Goal: Information Seeking & Learning: Find specific page/section

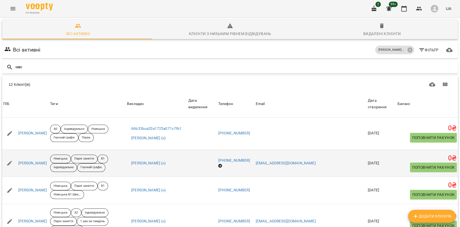
scroll to position [215, 0]
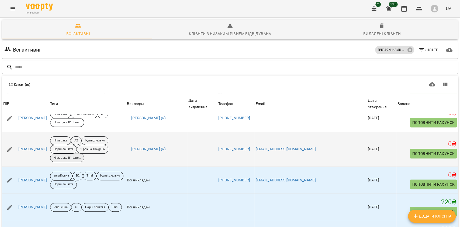
click at [81, 155] on p "Німецька В1 Швед - парні" at bounding box center [67, 157] width 27 height 5
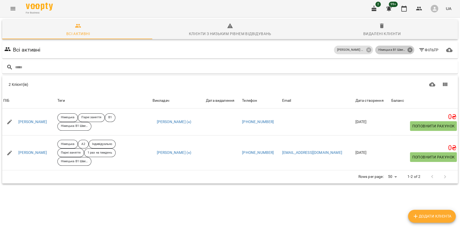
click at [407, 49] on icon at bounding box center [410, 50] width 6 height 6
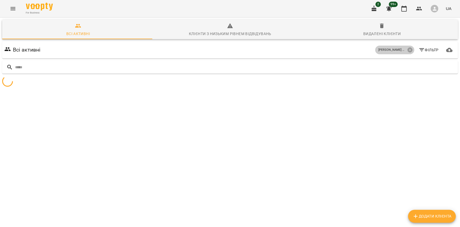
click at [407, 49] on icon at bounding box center [410, 50] width 6 height 6
click at [384, 66] on input "text" at bounding box center [235, 67] width 440 height 9
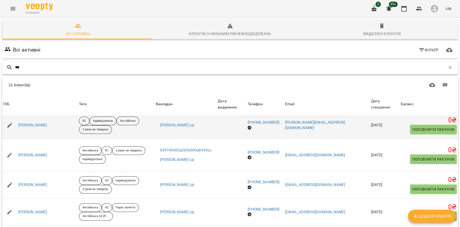
scroll to position [108, 0]
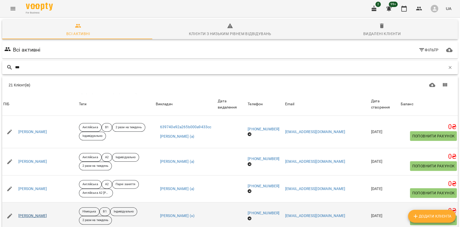
type input "***"
click at [47, 216] on link "Ніколайчук Наталія" at bounding box center [32, 215] width 29 height 5
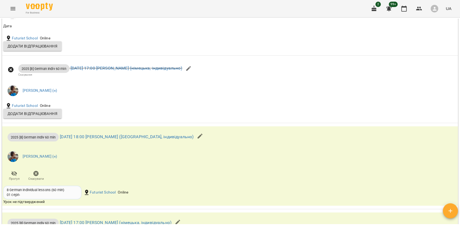
scroll to position [526, 0]
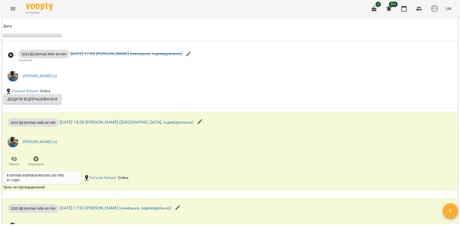
click at [11, 7] on icon "Menu" at bounding box center [13, 8] width 6 height 6
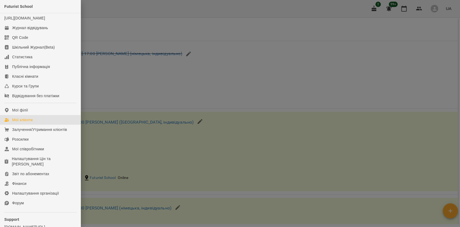
click at [18, 122] on div "Мої клієнти" at bounding box center [22, 119] width 20 height 5
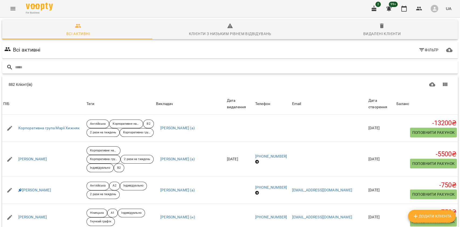
click at [386, 73] on div at bounding box center [229, 67] width 455 height 13
click at [383, 63] on input "text" at bounding box center [235, 67] width 440 height 9
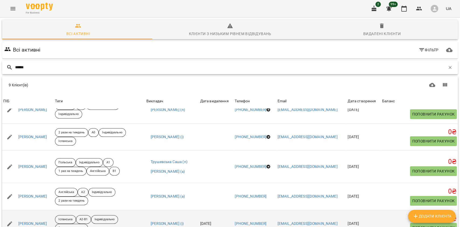
scroll to position [72, 0]
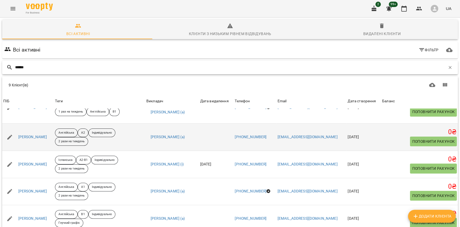
type input "******"
drag, startPoint x: 51, startPoint y: 134, endPoint x: 17, endPoint y: 131, distance: 33.5
click at [17, 131] on div "Бондар Ірина" at bounding box center [28, 136] width 52 height 15
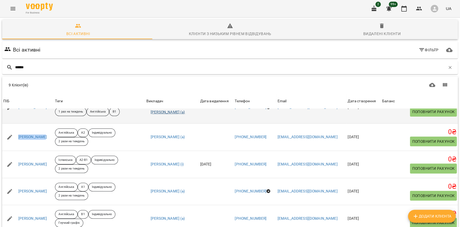
copy link "Бондар Ірина"
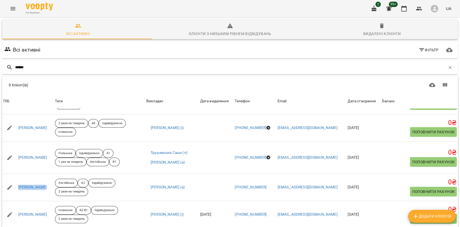
scroll to position [0, 0]
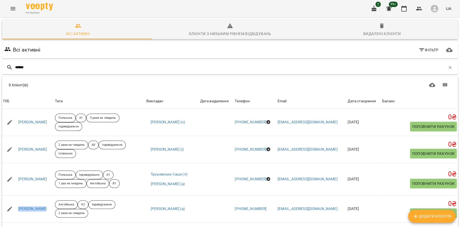
click at [433, 47] on span "Фільтр" at bounding box center [428, 50] width 20 height 6
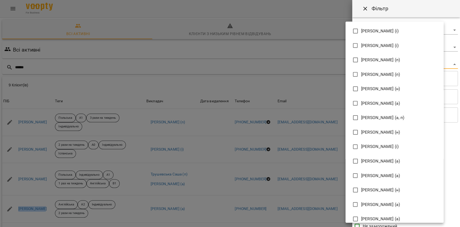
click at [375, 61] on body "For Business 2 99+ UA Всі активні Клієнти з низьким рівнем відвідувань Видалені…" at bounding box center [230, 140] width 460 height 281
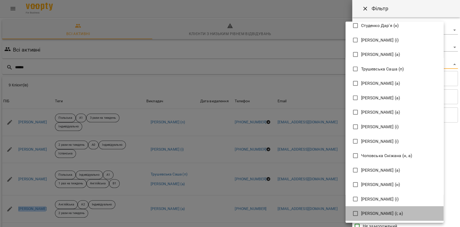
click at [403, 212] on span "Шкурак Людмила (і; а)" at bounding box center [382, 213] width 42 height 6
type input "**********"
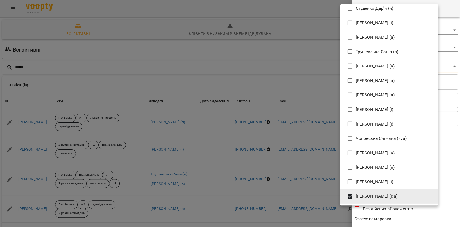
click at [400, 222] on div at bounding box center [230, 113] width 460 height 227
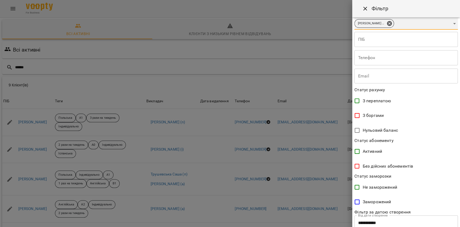
scroll to position [77, 0]
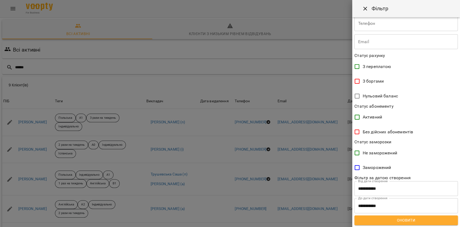
click at [401, 220] on span "Оновити" at bounding box center [405, 220] width 95 height 6
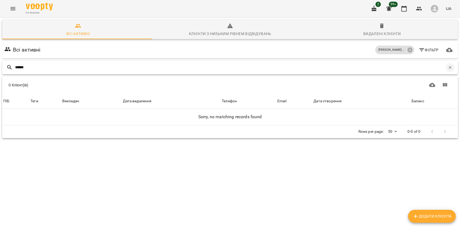
click at [445, 68] on button "button" at bounding box center [449, 67] width 9 height 9
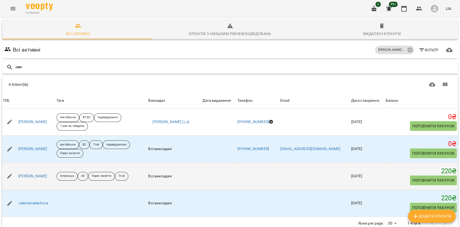
scroll to position [0, 0]
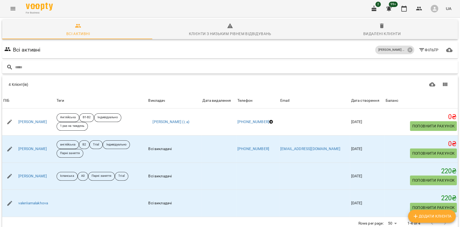
click at [430, 46] on button "Фільтр" at bounding box center [428, 50] width 25 height 10
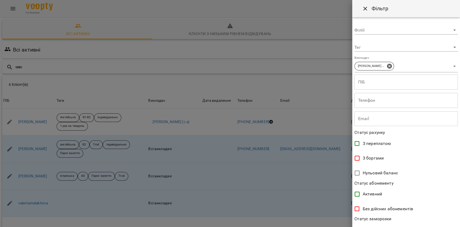
click at [403, 61] on body "For Business 2 99+ UA Всі активні Клієнти з низьким рівнем відвідувань Видалені…" at bounding box center [230, 134] width 460 height 269
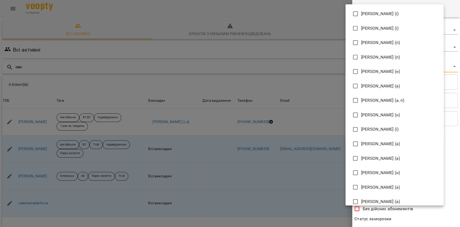
scroll to position [1058, 0]
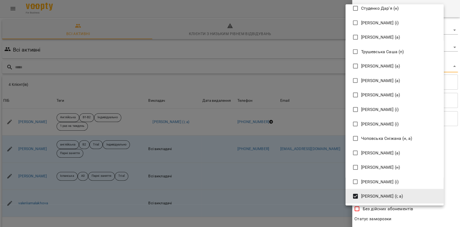
click at [372, 195] on span "Шкурак Людмила (і; а)" at bounding box center [382, 196] width 42 height 6
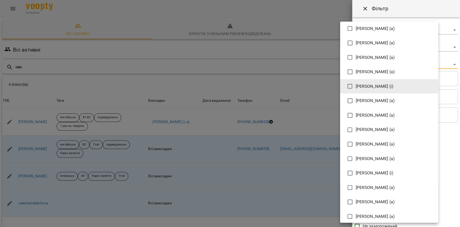
scroll to position [284, 0]
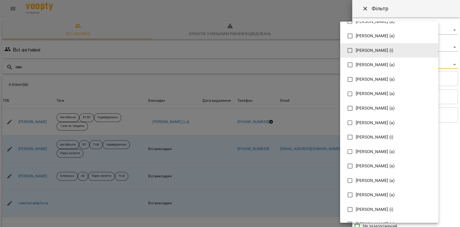
click at [387, 162] on span "Громова Вікторія (а)" at bounding box center [375, 165] width 39 height 6
type input "**********"
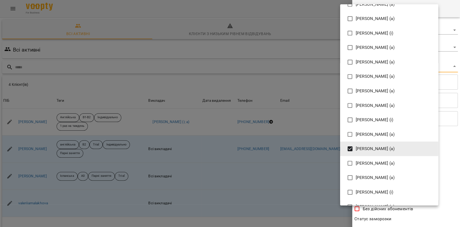
click at [395, 222] on div at bounding box center [230, 113] width 460 height 227
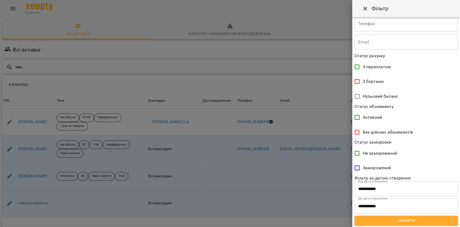
scroll to position [77, 0]
click at [407, 217] on span "Оновити" at bounding box center [405, 220] width 95 height 6
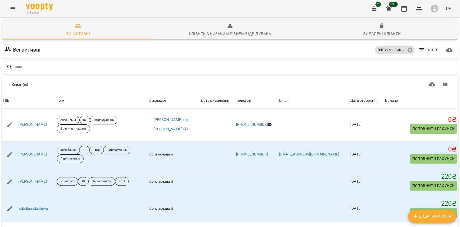
scroll to position [0, 0]
click at [407, 49] on icon at bounding box center [410, 50] width 6 height 6
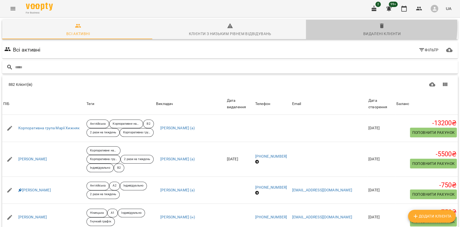
click at [367, 26] on span "Видалені клієнти" at bounding box center [381, 30] width 145 height 15
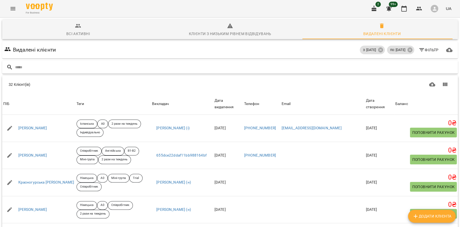
click at [418, 47] on icon "button" at bounding box center [421, 50] width 6 height 6
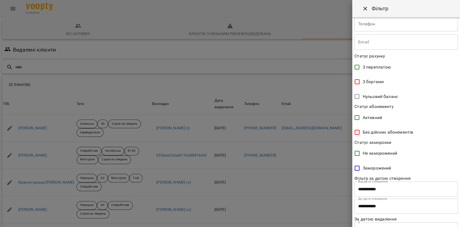
scroll to position [114, 0]
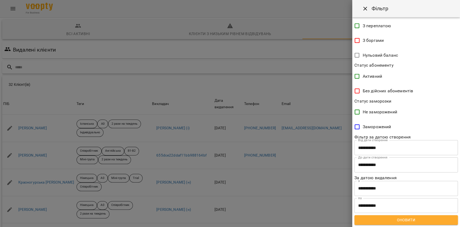
click at [404, 183] on input "**********" at bounding box center [405, 187] width 103 height 15
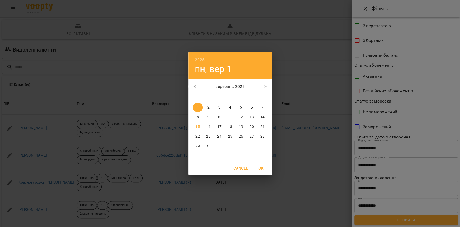
click at [195, 115] on span "8" at bounding box center [198, 116] width 10 height 5
click at [260, 167] on span "OK" at bounding box center [261, 168] width 13 height 6
type input "**********"
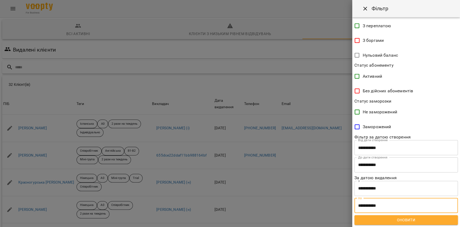
click at [386, 204] on input "**********" at bounding box center [405, 205] width 103 height 15
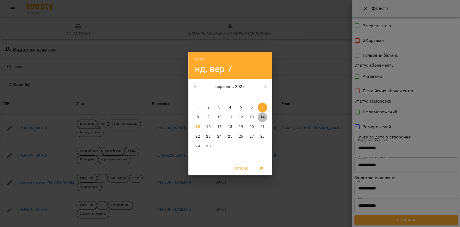
click at [267, 116] on span "14" at bounding box center [262, 116] width 10 height 5
click at [260, 168] on span "OK" at bounding box center [261, 168] width 13 height 6
type input "**********"
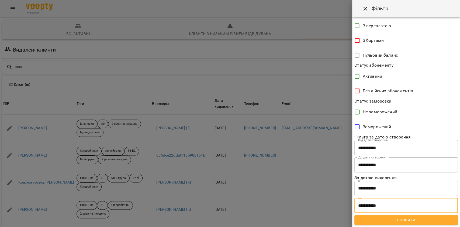
drag, startPoint x: 386, startPoint y: 217, endPoint x: 414, endPoint y: 217, distance: 27.7
click at [387, 217] on span "Оновити" at bounding box center [405, 219] width 95 height 6
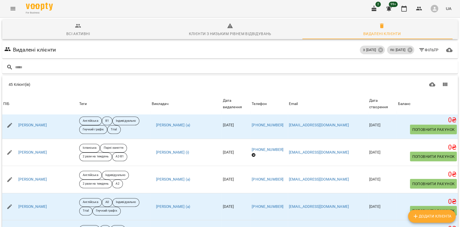
scroll to position [1107, 0]
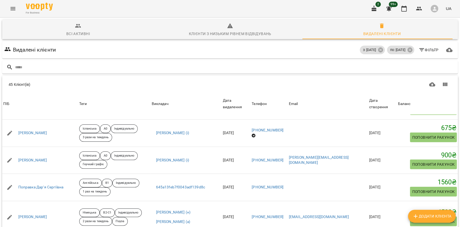
click at [428, 47] on span "Фільтр" at bounding box center [428, 50] width 20 height 6
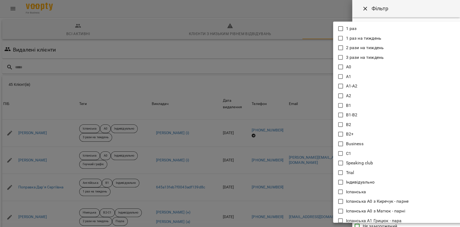
click at [371, 44] on body "For Business 2 99+ UA Всі активні Клієнти з низьким рівнем відвідувань Видалені…" at bounding box center [230, 140] width 460 height 280
click at [349, 172] on p "Trial" at bounding box center [350, 172] width 8 height 6
type input "*****"
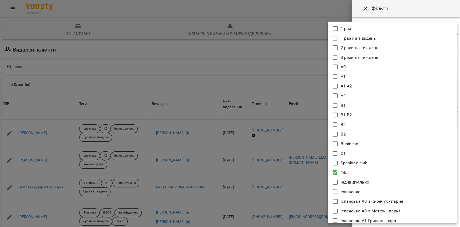
click at [349, 172] on p "Trial" at bounding box center [344, 172] width 8 height 6
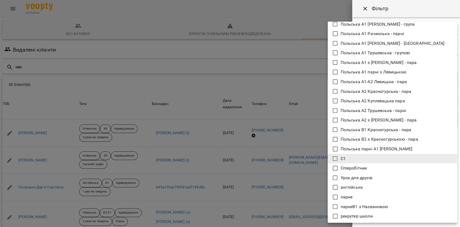
click at [375, 168] on li "Співробітник" at bounding box center [391, 168] width 129 height 10
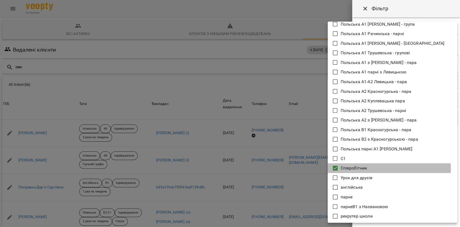
click at [375, 168] on li "Співробітник" at bounding box center [391, 168] width 129 height 10
type input "**********"
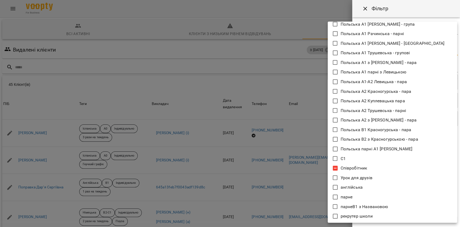
click at [419, 18] on div at bounding box center [230, 113] width 460 height 227
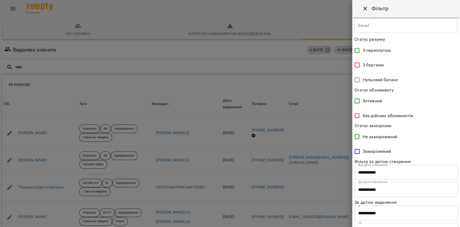
scroll to position [117, 0]
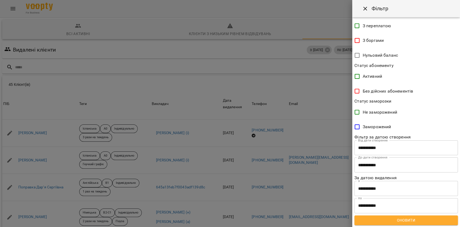
click at [415, 214] on div "**********" at bounding box center [406, 121] width 108 height 209
click at [415, 219] on span "Оновити" at bounding box center [405, 220] width 95 height 6
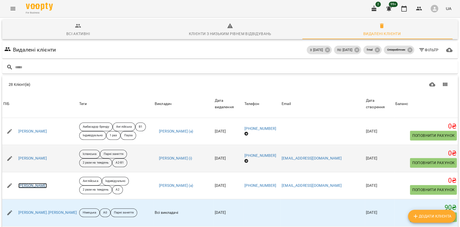
scroll to position [469, 0]
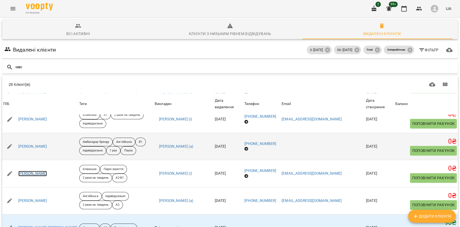
drag, startPoint x: 47, startPoint y: 149, endPoint x: 45, endPoint y: 130, distance: 19.6
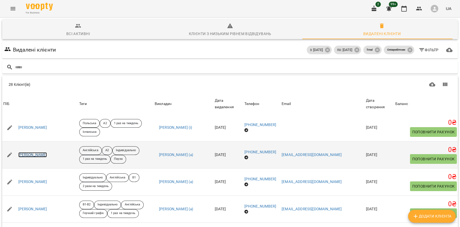
scroll to position [0, 0]
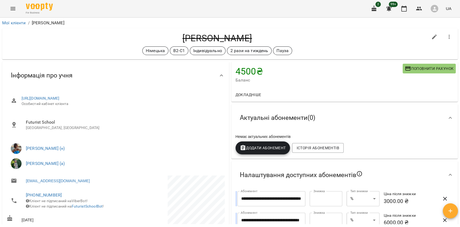
drag, startPoint x: 177, startPoint y: 36, endPoint x: 253, endPoint y: 34, distance: 75.4
click at [251, 34] on h4 "[PERSON_NAME]" at bounding box center [216, 38] width 421 height 11
click at [253, 34] on h4 "[PERSON_NAME]" at bounding box center [216, 38] width 421 height 11
click at [198, 40] on h4 "Лісовол Євгенія" at bounding box center [216, 38] width 421 height 11
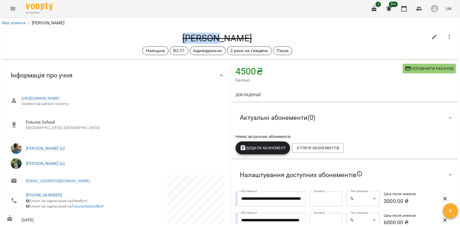
copy h4 "Лісовол"
drag, startPoint x: 26, startPoint y: 140, endPoint x: 51, endPoint y: 138, distance: 25.4
click at [51, 138] on div "Швед Анна Олександрівна (н) Ряба Надія Федорівна (а)" at bounding box center [115, 155] width 220 height 37
copy link "Швед Анна О"
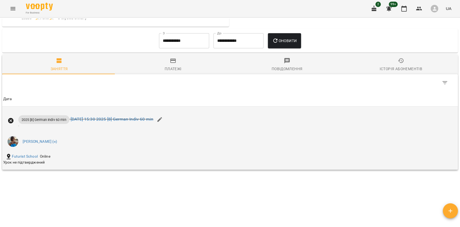
scroll to position [333, 0]
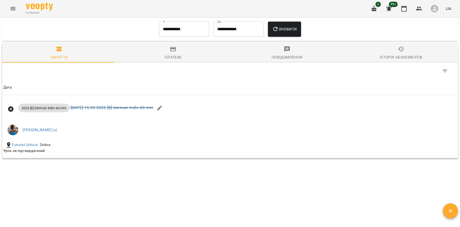
click at [183, 32] on input "**********" at bounding box center [184, 29] width 50 height 15
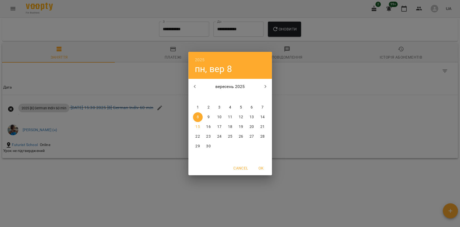
click at [196, 81] on button "button" at bounding box center [194, 86] width 13 height 13
click at [198, 117] on span "4" at bounding box center [198, 116] width 10 height 5
type input "**********"
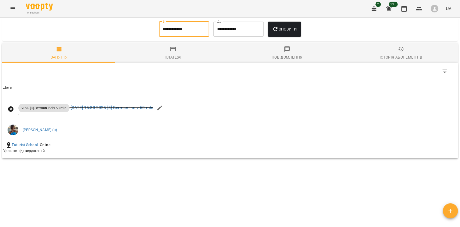
click at [275, 32] on icon "button" at bounding box center [275, 29] width 6 height 6
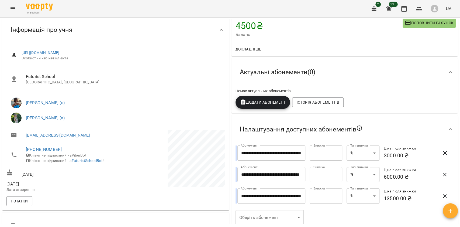
scroll to position [0, 0]
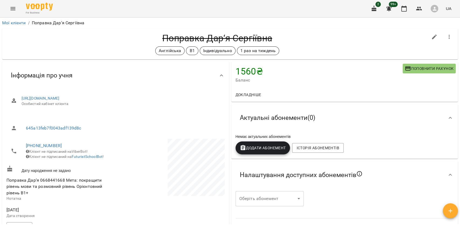
click at [188, 33] on h4 "Поправка Дар‘я Сергіївна" at bounding box center [216, 38] width 421 height 11
copy h4 "Поправка"
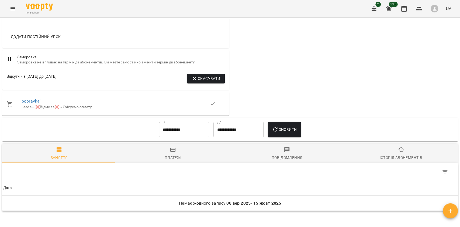
scroll to position [307, 0]
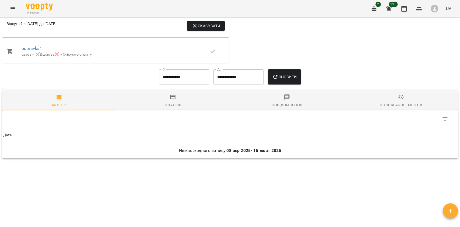
click at [193, 79] on input "**********" at bounding box center [184, 76] width 50 height 15
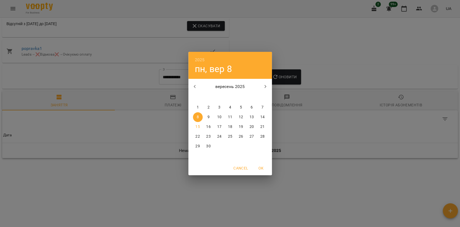
drag, startPoint x: 196, startPoint y: 107, endPoint x: 201, endPoint y: 107, distance: 5.1
click at [197, 107] on span "1" at bounding box center [198, 106] width 10 height 5
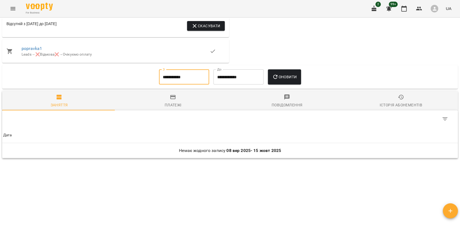
click at [293, 77] on span "Оновити" at bounding box center [284, 77] width 25 height 6
click at [186, 72] on input "**********" at bounding box center [184, 76] width 50 height 15
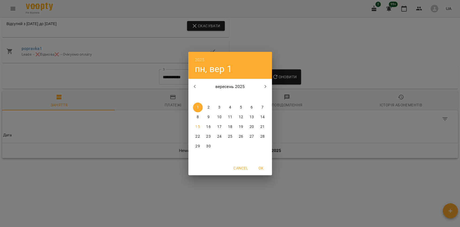
click at [191, 89] on icon "button" at bounding box center [194, 86] width 6 height 6
click at [196, 126] on p "11" at bounding box center [197, 126] width 4 height 5
type input "**********"
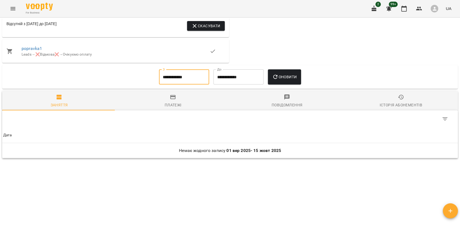
click at [321, 65] on div "**********" at bounding box center [229, 77] width 455 height 24
click at [303, 75] on div "Оновити" at bounding box center [284, 76] width 37 height 19
click at [300, 75] on button "Оновити" at bounding box center [284, 76] width 33 height 15
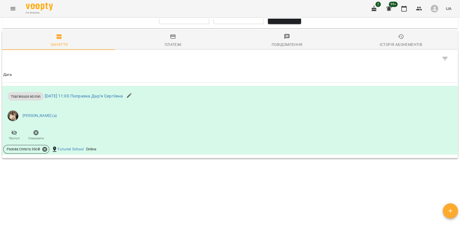
scroll to position [368, 0]
drag, startPoint x: 22, startPoint y: 110, endPoint x: 54, endPoint y: 106, distance: 32.2
click at [54, 106] on ul "[PERSON_NAME] (а)" at bounding box center [153, 115] width 301 height 19
copy link "Тиндик-Павлова І"
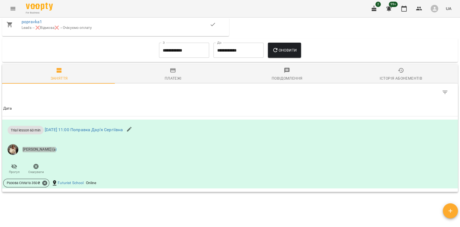
scroll to position [296, 0]
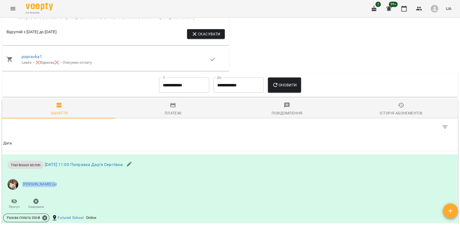
click at [51, 95] on div "**********" at bounding box center [229, 84] width 447 height 19
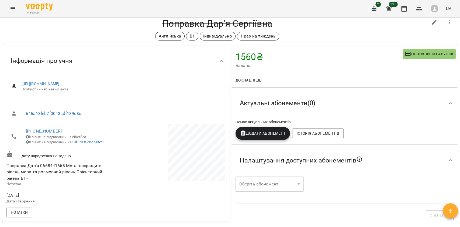
scroll to position [0, 0]
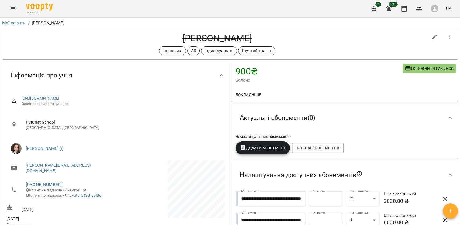
click at [190, 37] on h4 "[PERSON_NAME]" at bounding box center [216, 38] width 421 height 11
drag, startPoint x: 190, startPoint y: 37, endPoint x: 193, endPoint y: 39, distance: 3.1
click at [191, 37] on h4 "Літковець Анна" at bounding box center [216, 38] width 421 height 11
copy h4 "Літковець"
drag, startPoint x: 41, startPoint y: 140, endPoint x: 54, endPoint y: 139, distance: 13.2
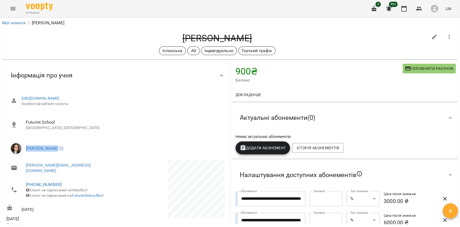
click at [54, 139] on ul "Грицюк Анна Андріївна (і)" at bounding box center [115, 147] width 218 height 19
copy link "Грицюк Анна"
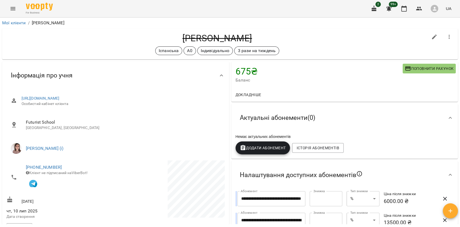
click at [192, 37] on h4 "[PERSON_NAME]" at bounding box center [216, 38] width 421 height 11
copy h4 "[PERSON_NAME]"
drag, startPoint x: 24, startPoint y: 137, endPoint x: 79, endPoint y: 140, distance: 54.7
click at [79, 140] on div "[PERSON_NAME] (і)" at bounding box center [115, 148] width 220 height 22
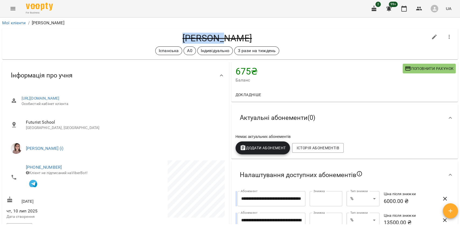
copy link "[PERSON_NAME] (і"
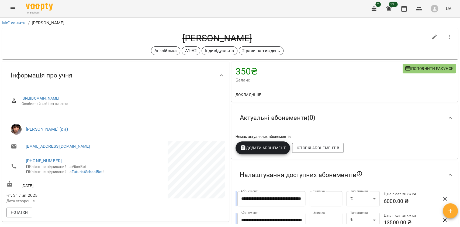
click at [173, 39] on h4 "Бурлакова Катерина" at bounding box center [216, 38] width 421 height 11
copy h4 "Бурлакова"
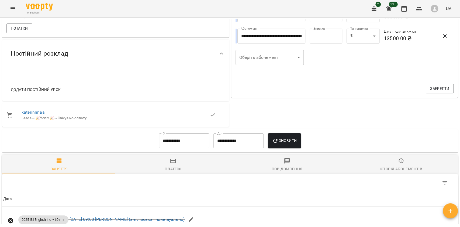
scroll to position [72, 0]
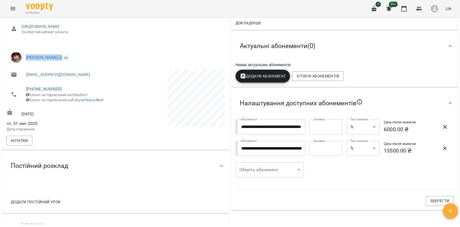
drag, startPoint x: 25, startPoint y: 50, endPoint x: 64, endPoint y: 47, distance: 38.9
click at [64, 48] on ul "Шкурак Людмила (і; а)" at bounding box center [115, 57] width 218 height 19
copy link "Шкурак Людмила"
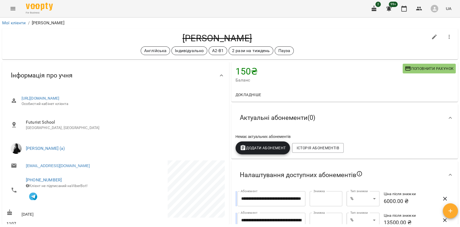
click at [203, 38] on h4 "[PERSON_NAME]" at bounding box center [216, 38] width 421 height 11
copy h4 "[PERSON_NAME]"
drag, startPoint x: 23, startPoint y: 142, endPoint x: 65, endPoint y: 136, distance: 42.6
click at [65, 136] on div "[URL][DOMAIN_NAME] Особистий кабінет клієнта Futurist School [GEOGRAPHIC_DATA],…" at bounding box center [115, 176] width 220 height 173
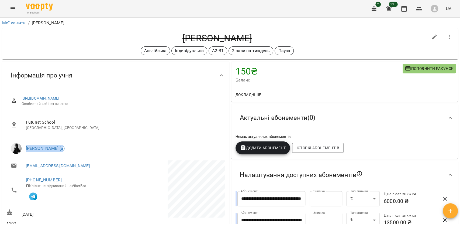
drag, startPoint x: 62, startPoint y: 141, endPoint x: 21, endPoint y: 142, distance: 41.5
click at [21, 142] on li "[PERSON_NAME] (а)" at bounding box center [115, 148] width 218 height 15
copy link "[PERSON_NAME]"
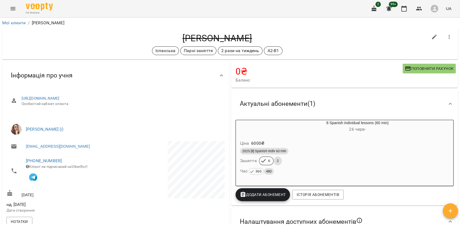
click at [239, 35] on h4 "[PERSON_NAME]" at bounding box center [216, 38] width 421 height 11
copy h4 "[PERSON_NAME]"
drag, startPoint x: 24, startPoint y: 119, endPoint x: 54, endPoint y: 120, distance: 29.9
click at [54, 120] on div "Івашура Анна Вікторівна (і)" at bounding box center [115, 129] width 220 height 22
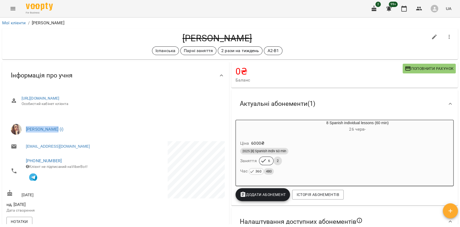
copy link "Івашура Анна"
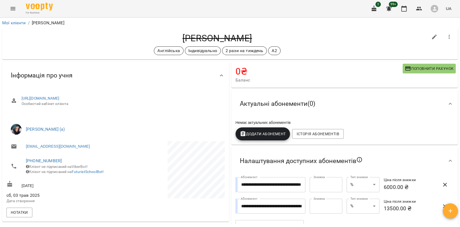
click at [185, 37] on h4 "Сірохман Марія Юріївна" at bounding box center [216, 38] width 421 height 11
copy h4 "Сірохман"
drag, startPoint x: 25, startPoint y: 121, endPoint x: 61, endPoint y: 120, distance: 35.3
click at [61, 120] on ul "Каленська Ольга Анатоліївна (а)" at bounding box center [115, 128] width 218 height 19
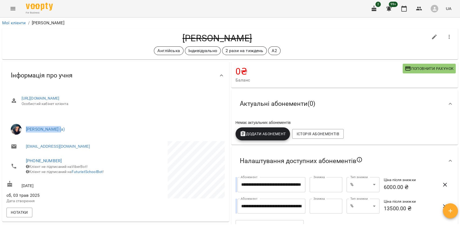
copy link "Каленська Ольга"
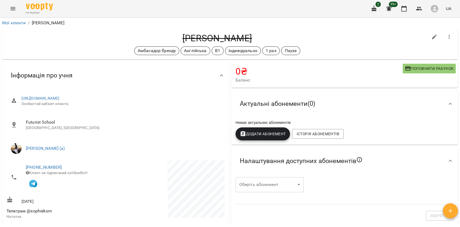
click at [186, 38] on h4 "[PERSON_NAME]" at bounding box center [216, 38] width 421 height 11
copy h4 "Комендант"
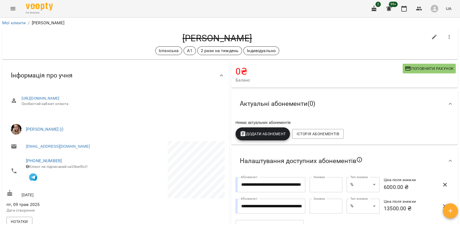
click at [168, 41] on h4 "[PERSON_NAME]" at bounding box center [216, 38] width 421 height 11
copy h4 "[PERSON_NAME]"
drag, startPoint x: 25, startPoint y: 122, endPoint x: 64, endPoint y: 119, distance: 39.5
click at [64, 119] on div "[PERSON_NAME] (і)" at bounding box center [115, 129] width 220 height 22
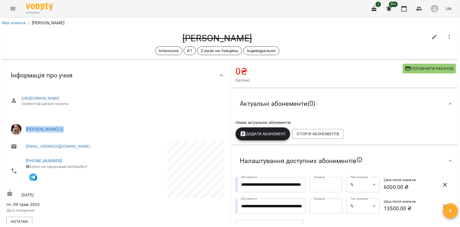
copy link "Шевченко Поліна А"
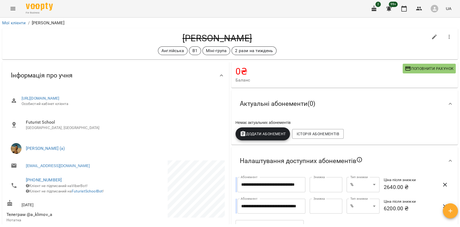
click at [200, 34] on h4 "Климова Анастасія" at bounding box center [216, 38] width 421 height 11
copy h4 "Климова"
drag, startPoint x: 26, startPoint y: 142, endPoint x: 68, endPoint y: 138, distance: 42.1
click at [68, 138] on ul "Брежнєва Катерина Ігорівна (а)" at bounding box center [115, 147] width 218 height 19
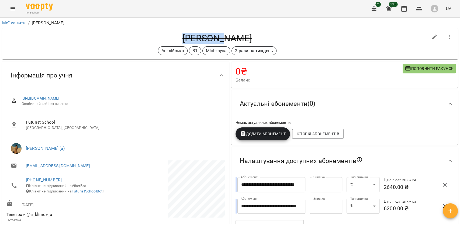
copy link "Брежнєва Катерина І"
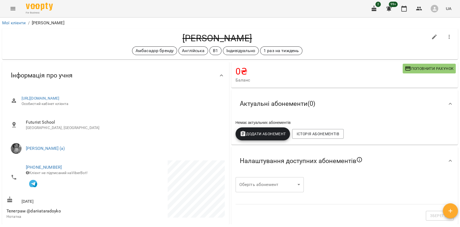
click at [196, 41] on h4 "[PERSON_NAME]" at bounding box center [216, 38] width 421 height 11
click at [196, 41] on h4 "Тарадойко Дар'я" at bounding box center [216, 38] width 421 height 11
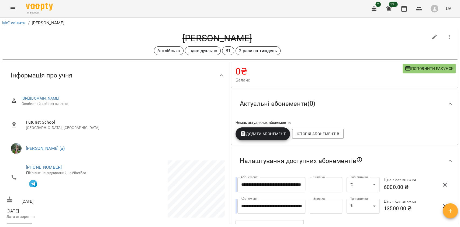
click at [202, 37] on h4 "[PERSON_NAME]" at bounding box center [216, 38] width 421 height 11
copy h4 "[PERSON_NAME]"
drag, startPoint x: 25, startPoint y: 141, endPoint x: 63, endPoint y: 142, distance: 37.7
click at [63, 142] on li "[PERSON_NAME] (а)" at bounding box center [115, 148] width 218 height 15
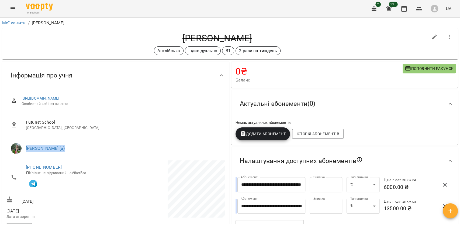
copy link "[PERSON_NAME]"
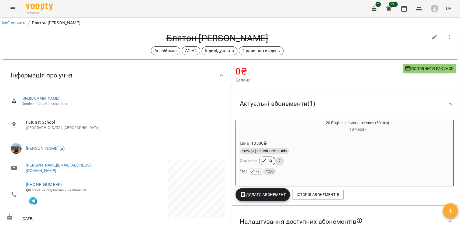
drag, startPoint x: 55, startPoint y: 47, endPoint x: 79, endPoint y: 40, distance: 24.5
click at [55, 47] on div "Англійська А1-А2 Індивідуально 2 рази на тиждень" at bounding box center [216, 50] width 421 height 9
click at [202, 37] on h4 "Блятон Даша" at bounding box center [216, 38] width 421 height 11
copy h4 "Блятон"
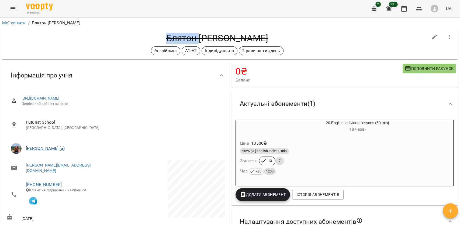
drag, startPoint x: 25, startPoint y: 142, endPoint x: 71, endPoint y: 146, distance: 45.7
click at [71, 146] on li "Лебеденко Катерина (а)" at bounding box center [115, 148] width 218 height 15
copy link "Лебеденко Катерина ("
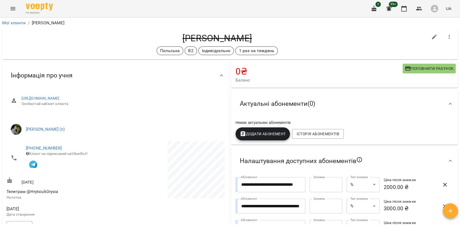
click at [194, 33] on h4 "[PERSON_NAME]" at bounding box center [216, 38] width 421 height 11
click at [194, 33] on h4 "Грицюк Орися" at bounding box center [216, 38] width 421 height 11
copy h4 "Грицюк"
drag, startPoint x: 23, startPoint y: 122, endPoint x: 70, endPoint y: 120, distance: 46.6
click at [70, 120] on ul "Бабійчук Володимир Дмитрович (п)" at bounding box center [115, 128] width 218 height 19
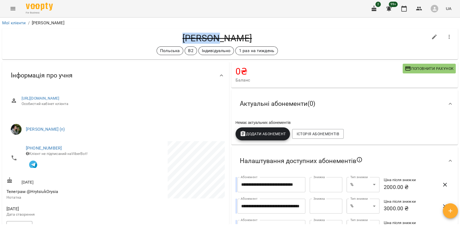
copy link "Бабійчук Володимир"
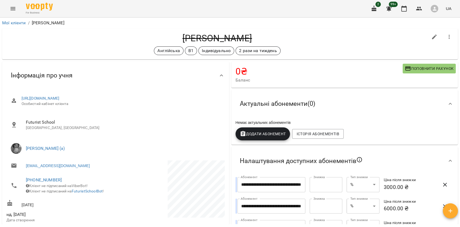
click at [198, 34] on h4 "[PERSON_NAME]" at bounding box center [216, 38] width 421 height 11
click at [242, 34] on h4 "[PERSON_NAME]" at bounding box center [216, 38] width 421 height 11
copy h4 "[PERSON_NAME]"
drag, startPoint x: 25, startPoint y: 141, endPoint x: 53, endPoint y: 139, distance: 28.6
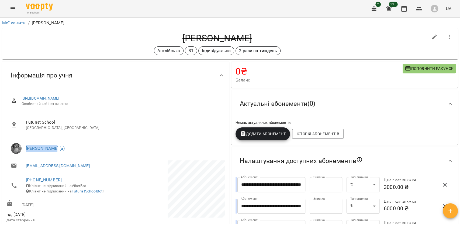
click at [53, 139] on ul "[PERSON_NAME] (а)" at bounding box center [115, 147] width 218 height 19
copy link "[PERSON_NAME]"
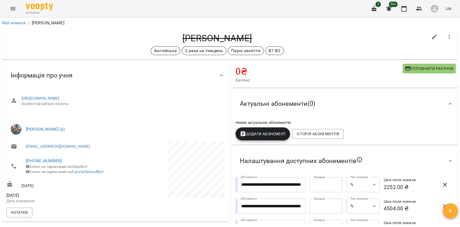
click at [166, 36] on h4 "Попова Вікторія Володимирівна" at bounding box center [216, 38] width 421 height 11
copy h4 "Попова"
drag, startPoint x: 36, startPoint y: 122, endPoint x: 66, endPoint y: 122, distance: 30.2
click at [66, 122] on li "Павленко Світлана (а)" at bounding box center [115, 128] width 218 height 15
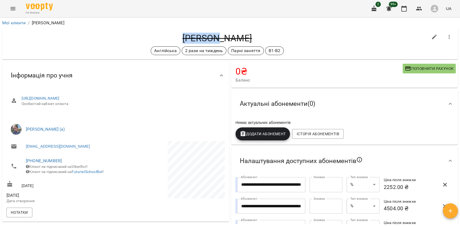
copy link "Павленко Світлана"
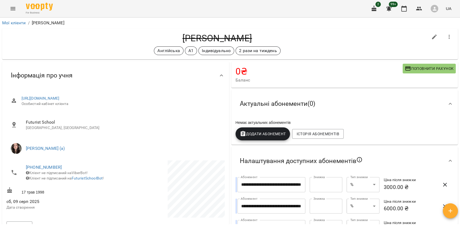
click at [223, 36] on h4 "[PERSON_NAME]" at bounding box center [216, 38] width 421 height 11
copy h4 "[PERSON_NAME]"
drag, startPoint x: 26, startPoint y: 141, endPoint x: 62, endPoint y: 142, distance: 36.7
click at [62, 142] on li "[PERSON_NAME] (а)" at bounding box center [115, 148] width 218 height 15
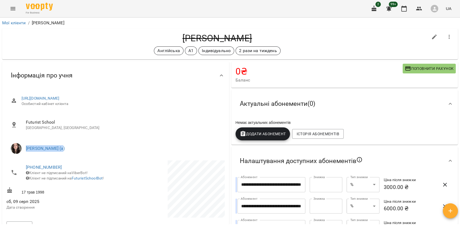
copy link "[PERSON_NAME]"
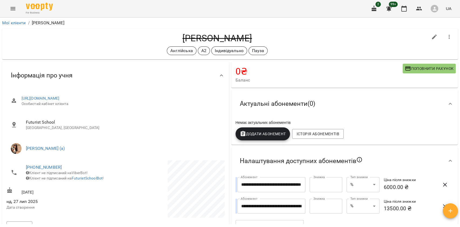
click at [220, 34] on h4 "[PERSON_NAME]" at bounding box center [216, 38] width 421 height 11
copy h4 "[PERSON_NAME]"
drag, startPoint x: 26, startPoint y: 140, endPoint x: 72, endPoint y: 138, distance: 46.6
click at [72, 138] on ul "[PERSON_NAME] (а)" at bounding box center [115, 147] width 218 height 19
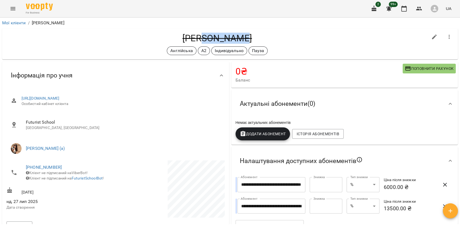
copy link "[PERSON_NAME]"
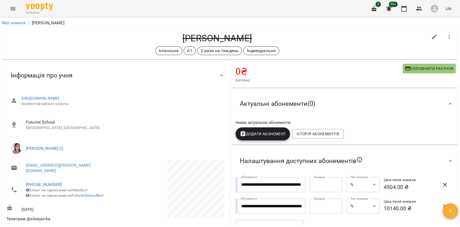
click at [208, 40] on h4 "Кривуля Анна" at bounding box center [216, 38] width 421 height 11
copy h4 "Кривуля"
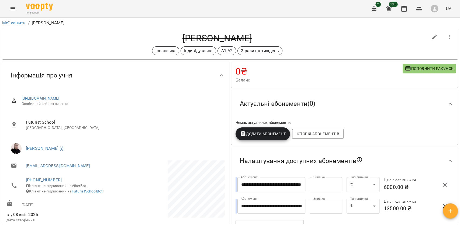
click at [203, 39] on h4 "[PERSON_NAME]" at bounding box center [216, 38] width 421 height 11
drag, startPoint x: 203, startPoint y: 40, endPoint x: 244, endPoint y: 102, distance: 75.1
click at [202, 39] on h4 "[PERSON_NAME]" at bounding box center [216, 38] width 421 height 11
copy h4 "[PERSON_NAME]"
drag, startPoint x: 30, startPoint y: 141, endPoint x: 50, endPoint y: 141, distance: 19.4
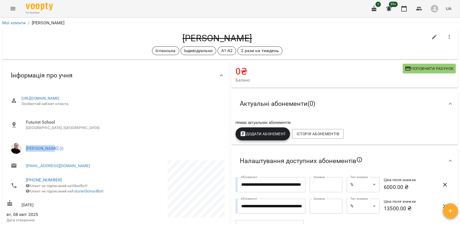
click at [50, 141] on li "Биба Марія Олексіївна (і)" at bounding box center [115, 148] width 218 height 15
copy link "Биба Марія"
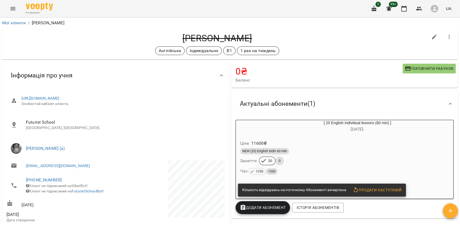
click at [194, 39] on h4 "Ливун Анастасія" at bounding box center [216, 38] width 421 height 11
copy h4 "Ливун"
click at [317, 224] on div "**********" at bounding box center [230, 131] width 460 height 227
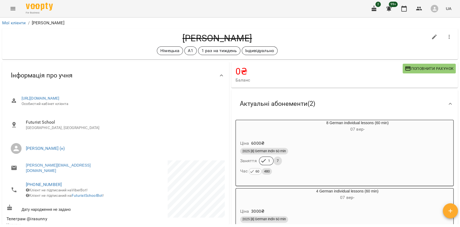
click at [200, 35] on h4 "[PERSON_NAME]" at bounding box center [216, 38] width 421 height 11
copy h4 "Стехнович"
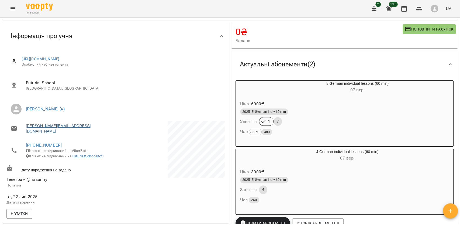
scroll to position [36, 0]
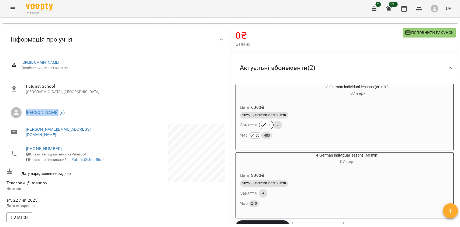
drag, startPoint x: 26, startPoint y: 105, endPoint x: 56, endPoint y: 106, distance: 30.4
click at [56, 106] on li "Корнієць Анна (н)" at bounding box center [115, 112] width 218 height 15
copy link "Корнієць Анна"
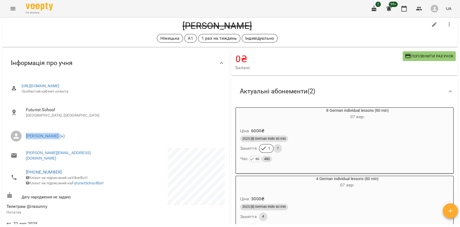
scroll to position [0, 0]
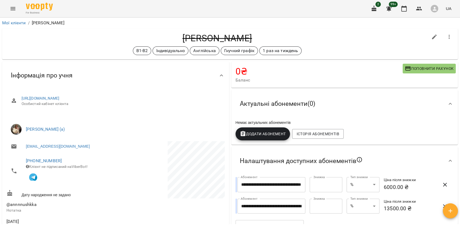
click at [201, 41] on h4 "[PERSON_NAME]" at bounding box center [216, 38] width 421 height 11
copy h4 "[PERSON_NAME]"
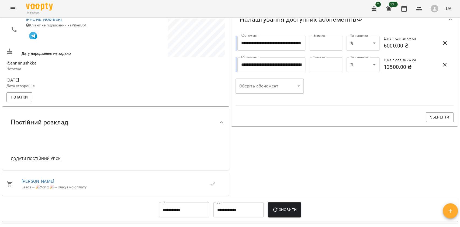
scroll to position [96, 0]
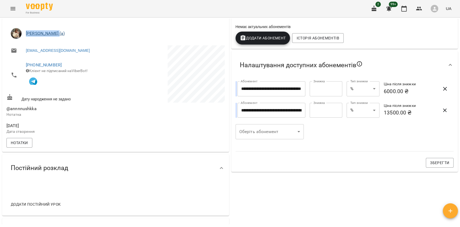
drag, startPoint x: 26, startPoint y: 32, endPoint x: 59, endPoint y: 36, distance: 33.0
click at [59, 36] on li "Тиндик-Павлова Іванна Марʼянівна (а)" at bounding box center [115, 33] width 218 height 15
copy link "Тиндик-Павлова"
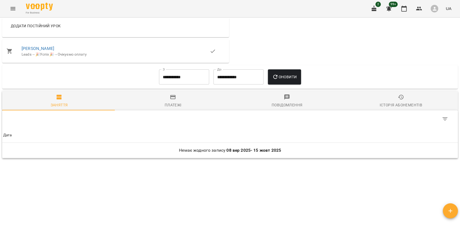
click at [173, 81] on input "**********" at bounding box center [184, 76] width 50 height 15
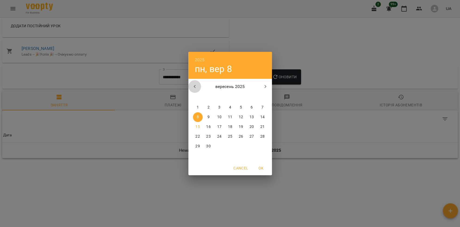
click at [195, 87] on icon "button" at bounding box center [194, 86] width 6 height 6
click at [198, 121] on button "4" at bounding box center [198, 117] width 10 height 10
type input "**********"
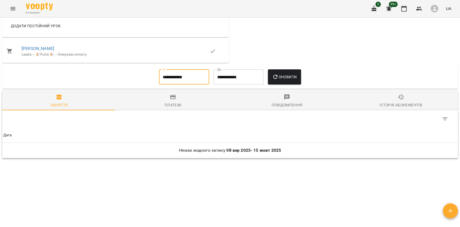
click at [276, 78] on icon "button" at bounding box center [275, 77] width 6 height 6
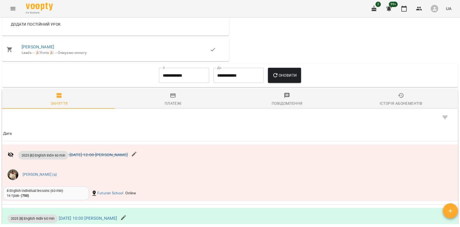
scroll to position [484, 0]
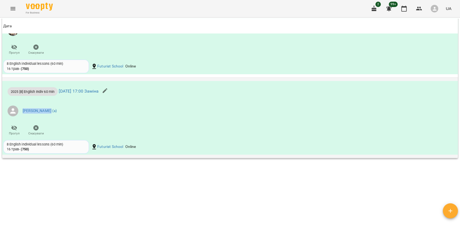
drag, startPoint x: 22, startPoint y: 106, endPoint x: 48, endPoint y: 105, distance: 26.9
click at [48, 105] on li "Богуш Альбіна (а)" at bounding box center [153, 110] width 301 height 15
copy link "Богуш Альбіна"
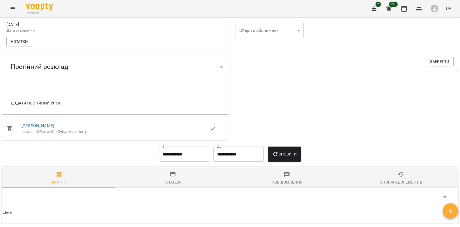
scroll to position [0, 0]
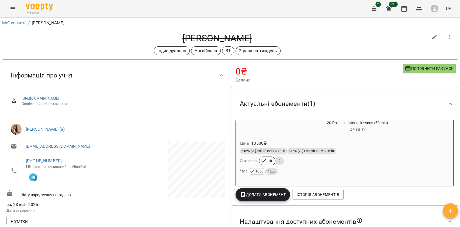
click at [218, 41] on h4 "[PERSON_NAME]" at bounding box center [216, 38] width 421 height 11
copy h4 "Яременко"
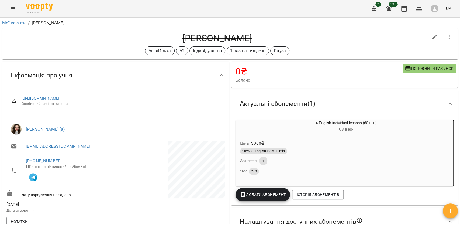
click at [180, 40] on h4 "[PERSON_NAME]" at bounding box center [216, 38] width 421 height 11
click at [165, 42] on h4 "Мельник Оксана Анатоліївна" at bounding box center [216, 38] width 421 height 11
copy h4 "Мельник"
drag, startPoint x: 52, startPoint y: 120, endPoint x: 63, endPoint y: 120, distance: 11.6
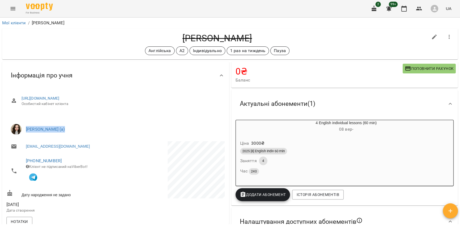
click at [63, 120] on ul "Вікторія Корнейко (а)" at bounding box center [115, 128] width 218 height 19
copy link "Вікторія Корнейко"
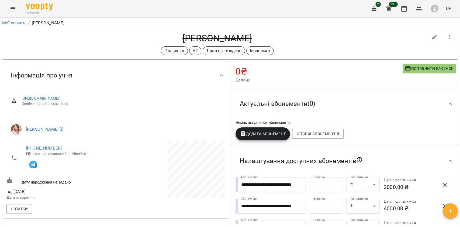
click at [189, 37] on h4 "[PERSON_NAME]" at bounding box center [216, 38] width 421 height 11
copy h4 "Сабівчак"
drag, startPoint x: 25, startPoint y: 121, endPoint x: 78, endPoint y: 119, distance: 52.3
click at [78, 119] on ul "[PERSON_NAME] (і)" at bounding box center [115, 128] width 218 height 19
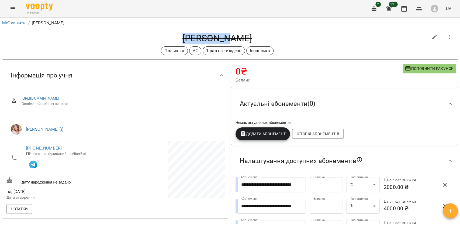
copy link "[PERSON_NAME]"
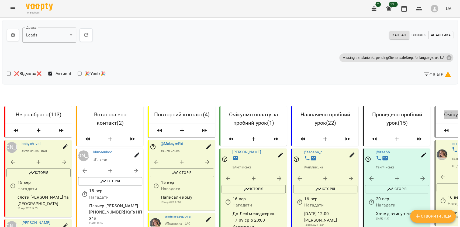
scroll to position [0, 195]
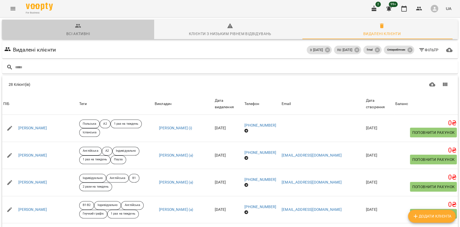
click at [127, 37] on span "Всі активні" at bounding box center [77, 30] width 145 height 15
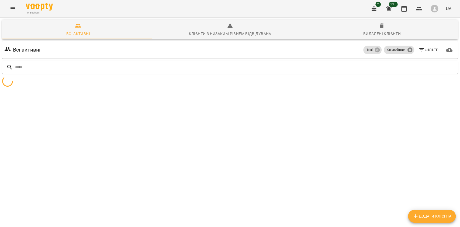
click at [407, 50] on icon at bounding box center [410, 50] width 6 height 6
click at [407, 49] on icon at bounding box center [410, 50] width 6 height 6
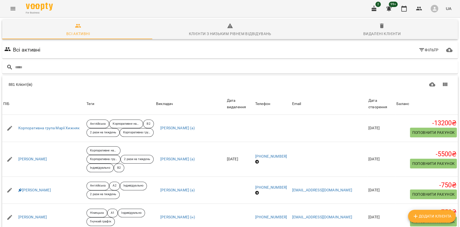
click at [10, 86] on div "881 Клієнт(ів)" at bounding box center [119, 84] width 220 height 5
click at [11, 86] on div "881 Клієнт(ів)" at bounding box center [119, 84] width 220 height 5
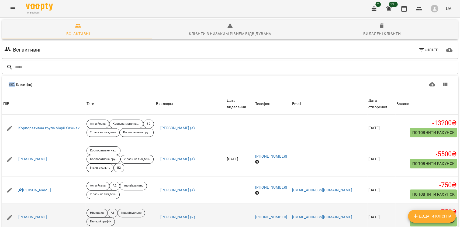
copy div "881"
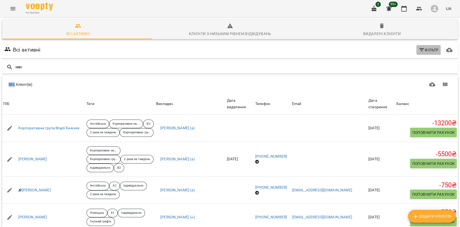
click at [423, 45] on button "Фільтр" at bounding box center [428, 50] width 25 height 10
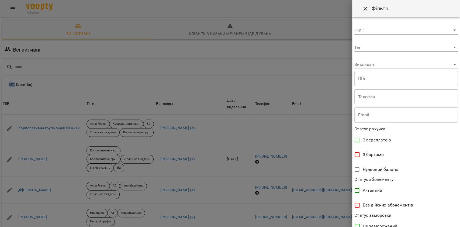
click at [378, 66] on body "For Business 2 99+ UA Всі активні Клієнти з низьким рівнем відвідувань Видалені…" at bounding box center [230, 140] width 460 height 280
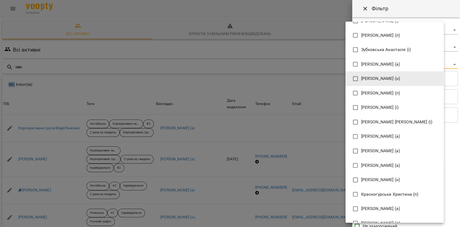
scroll to position [464, 0]
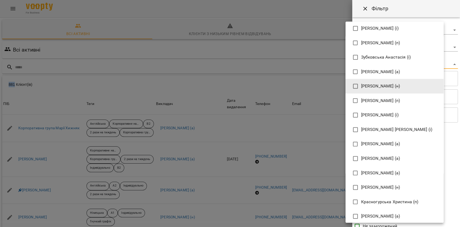
click at [397, 112] on span "Катерина Кропивницька (і)" at bounding box center [380, 115] width 38 height 6
type input "**********"
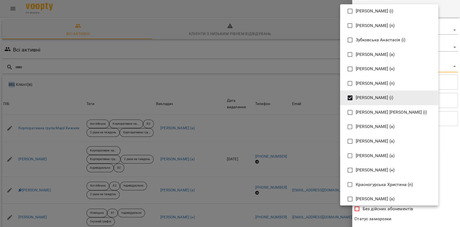
scroll to position [212, 0]
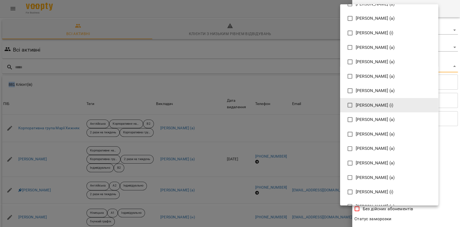
click at [383, 147] on span "Гомзяк Юлія Максимівна (а)" at bounding box center [375, 148] width 39 height 6
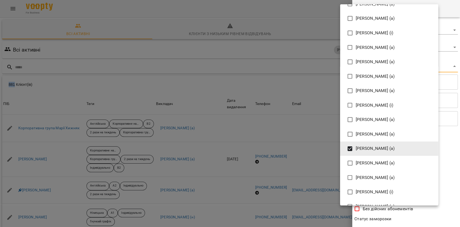
type input "**********"
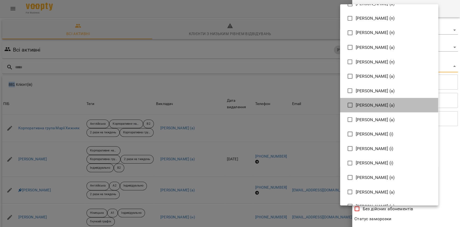
click at [381, 103] on span "[PERSON_NAME] (а)" at bounding box center [375, 105] width 39 height 6
type input "**********"
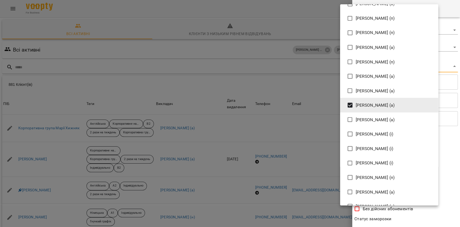
click at [434, 214] on div at bounding box center [230, 113] width 460 height 227
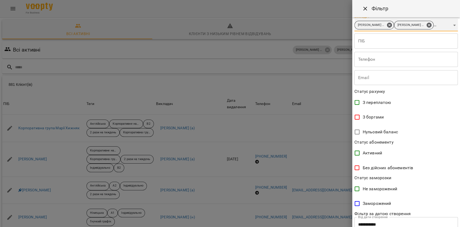
scroll to position [77, 0]
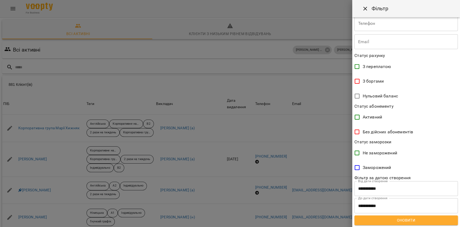
click at [399, 220] on span "Оновити" at bounding box center [405, 220] width 95 height 6
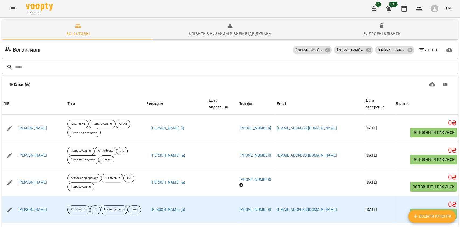
scroll to position [0, 0]
click at [385, 29] on span "Видалені клієнти" at bounding box center [381, 30] width 145 height 15
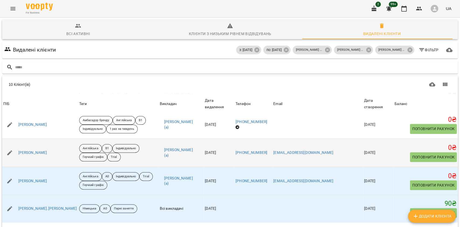
scroll to position [150, 0]
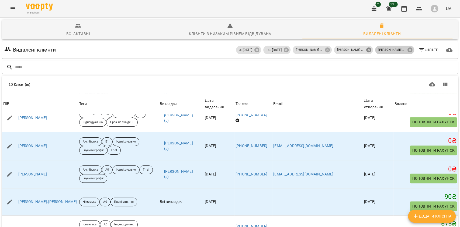
click at [407, 48] on icon at bounding box center [409, 49] width 5 height 5
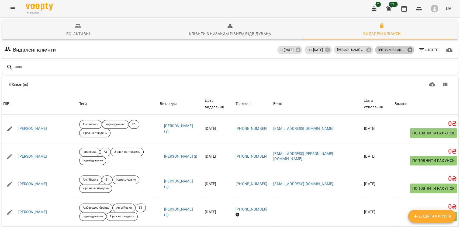
click at [407, 48] on icon at bounding box center [409, 49] width 5 height 5
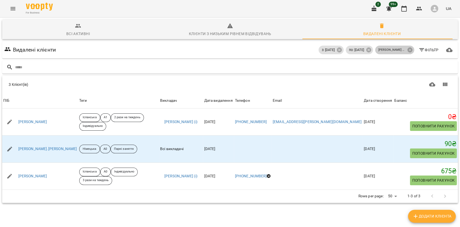
click at [407, 48] on icon at bounding box center [409, 49] width 5 height 5
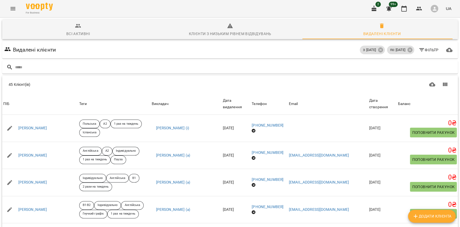
click at [425, 49] on span "Фільтр" at bounding box center [428, 50] width 20 height 6
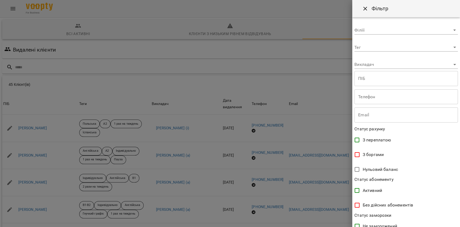
click at [417, 64] on body "For Business 2 99+ UA Всі активні Клієнти з низьким рівнем відвідувань Видалені…" at bounding box center [230, 140] width 460 height 280
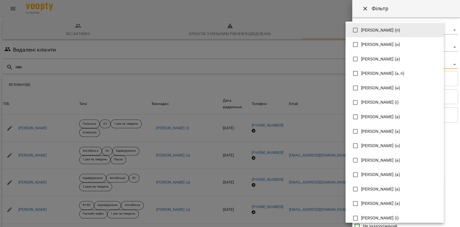
scroll to position [36, 0]
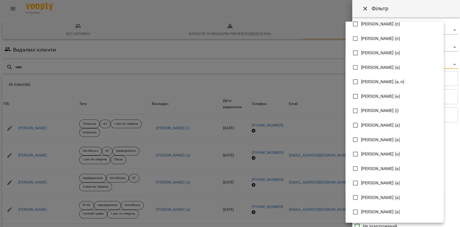
click at [391, 39] on span "Бабійчук Володимир Дмитрович (п)" at bounding box center [380, 38] width 39 height 6
type input "**********"
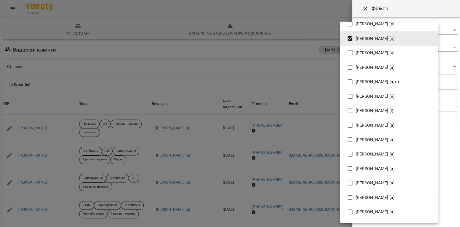
click at [407, 10] on div at bounding box center [230, 113] width 460 height 227
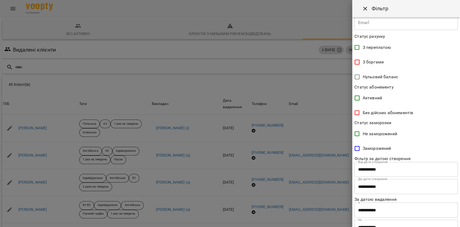
scroll to position [117, 0]
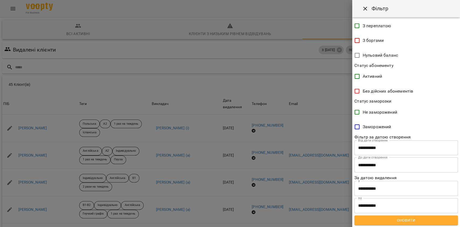
click at [428, 219] on span "Оновити" at bounding box center [405, 220] width 95 height 6
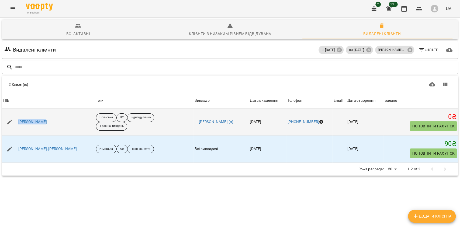
drag, startPoint x: 45, startPoint y: 119, endPoint x: 18, endPoint y: 115, distance: 28.1
click at [18, 115] on div "Грицюк Орися" at bounding box center [48, 121] width 93 height 15
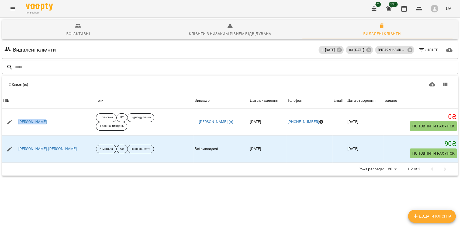
copy link "Грицюк Орися"
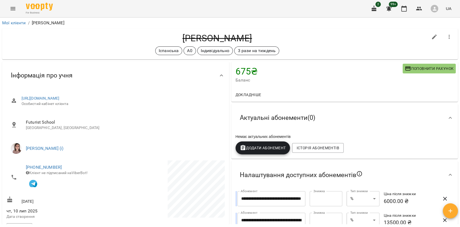
click at [239, 40] on h4 "Кальчук Микола" at bounding box center [216, 38] width 421 height 11
click at [200, 36] on h4 "Кальчук Микола" at bounding box center [216, 38] width 421 height 11
copy h4 "Кальчук"
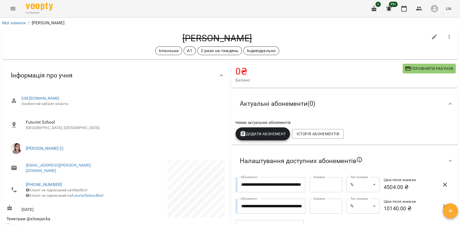
click at [200, 40] on h4 "[PERSON_NAME]" at bounding box center [216, 38] width 421 height 11
click at [200, 40] on h4 "Кривуля Анна" at bounding box center [216, 38] width 421 height 11
copy h4 "Кривуля"
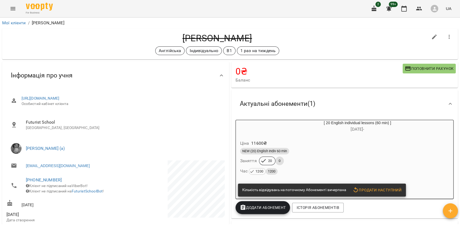
click at [193, 33] on h4 "[PERSON_NAME]" at bounding box center [216, 38] width 421 height 11
copy h4 "Ливун"
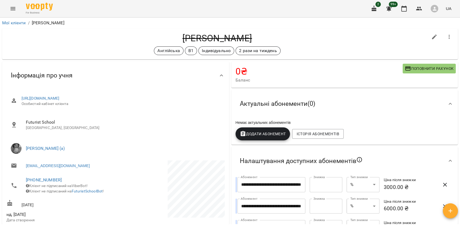
click at [227, 41] on h4 "Катерина Абрамова" at bounding box center [216, 38] width 421 height 11
copy h4 "Абрамова"
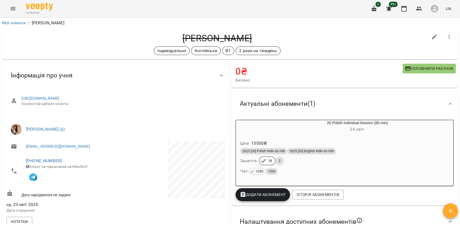
click at [217, 40] on h4 "[PERSON_NAME]" at bounding box center [216, 38] width 421 height 11
copy h4 "[PERSON_NAME]"
